Goal: Transaction & Acquisition: Purchase product/service

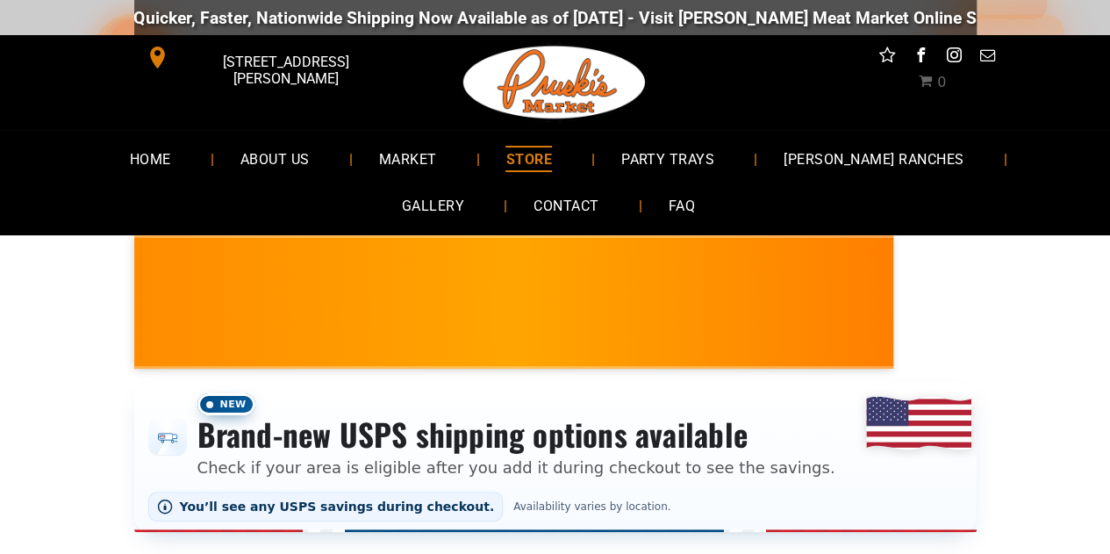
click at [506, 155] on span "STORE" at bounding box center [529, 158] width 46 height 25
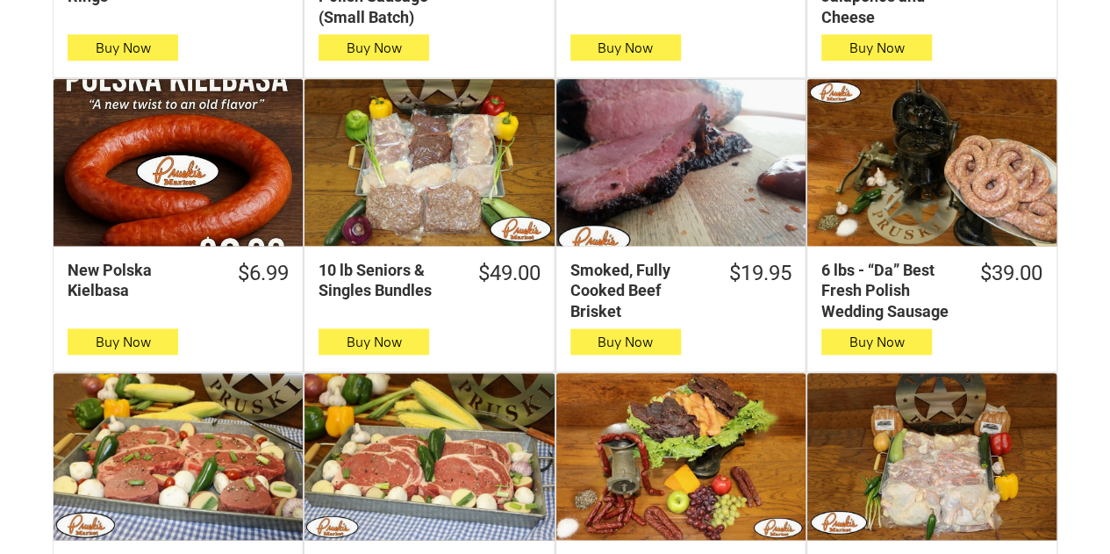
scroll to position [874, 0]
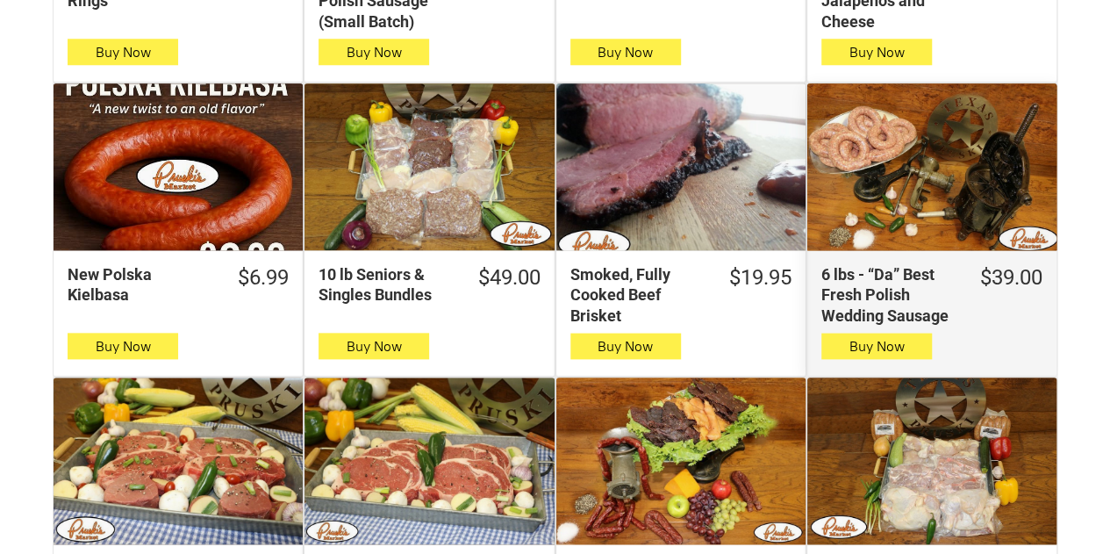
click at [995, 162] on div "6 lbs - “Da” Best Fresh Polish Wedding Sausage" at bounding box center [931, 166] width 249 height 167
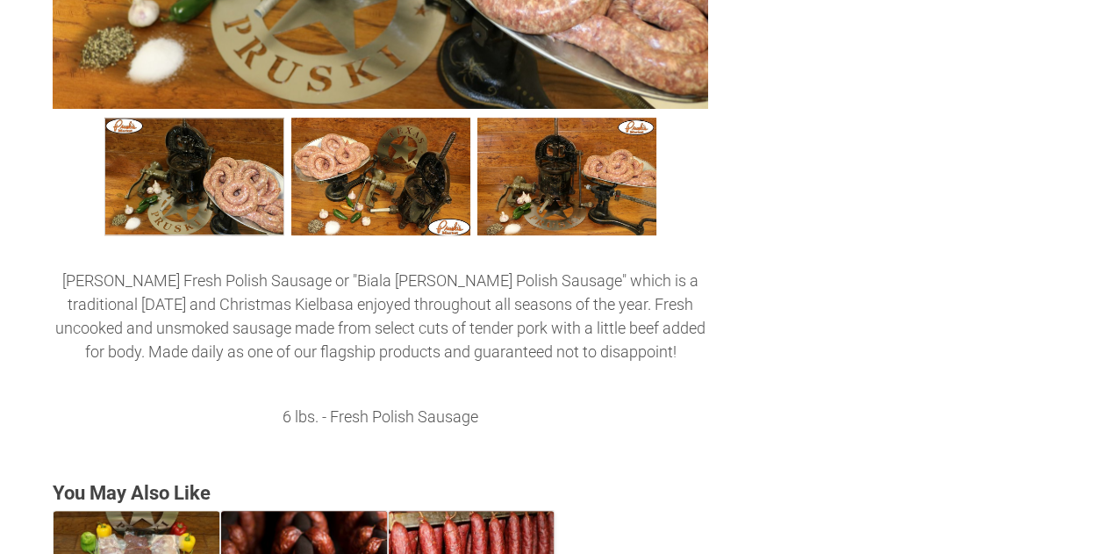
scroll to position [894, 0]
